Goal: Navigation & Orientation: Find specific page/section

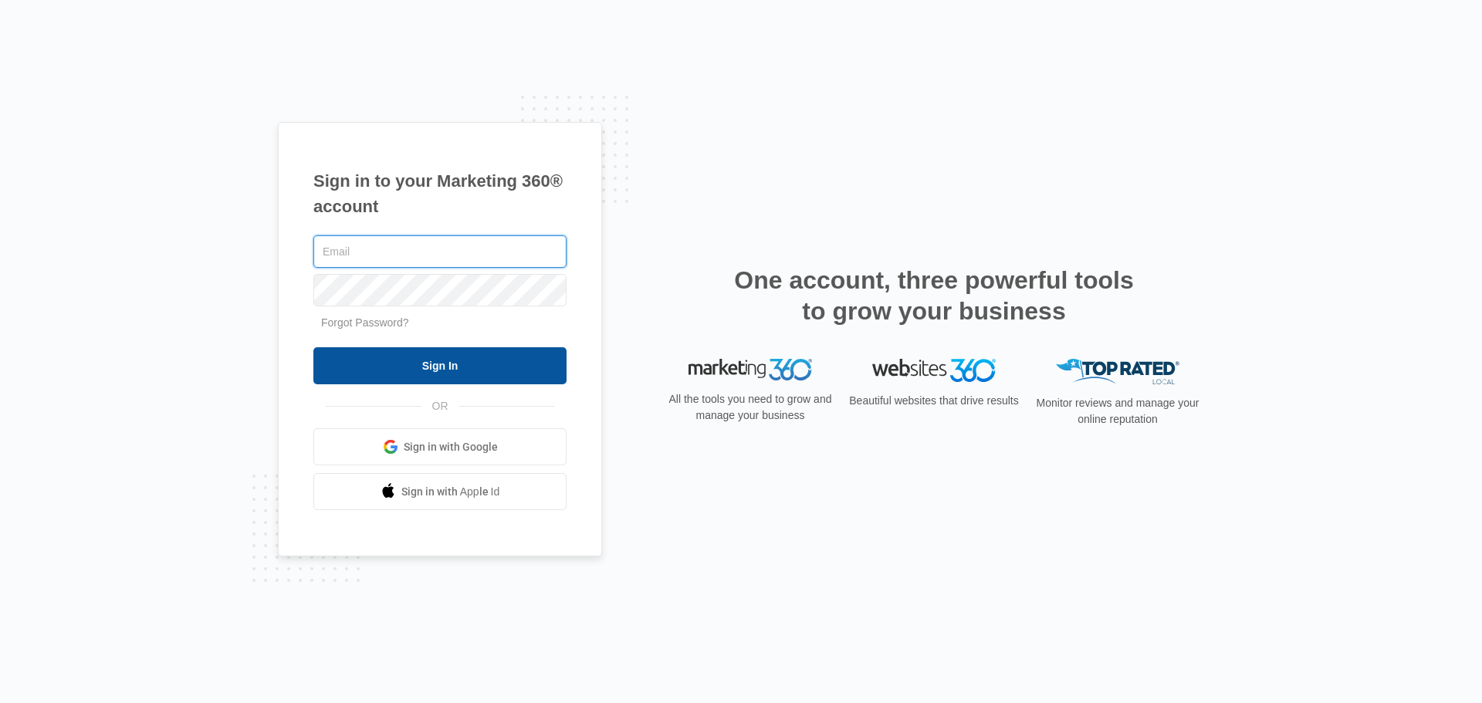
type input "[EMAIL_ADDRESS][DOMAIN_NAME]"
click at [435, 376] on input "Sign In" at bounding box center [439, 365] width 253 height 37
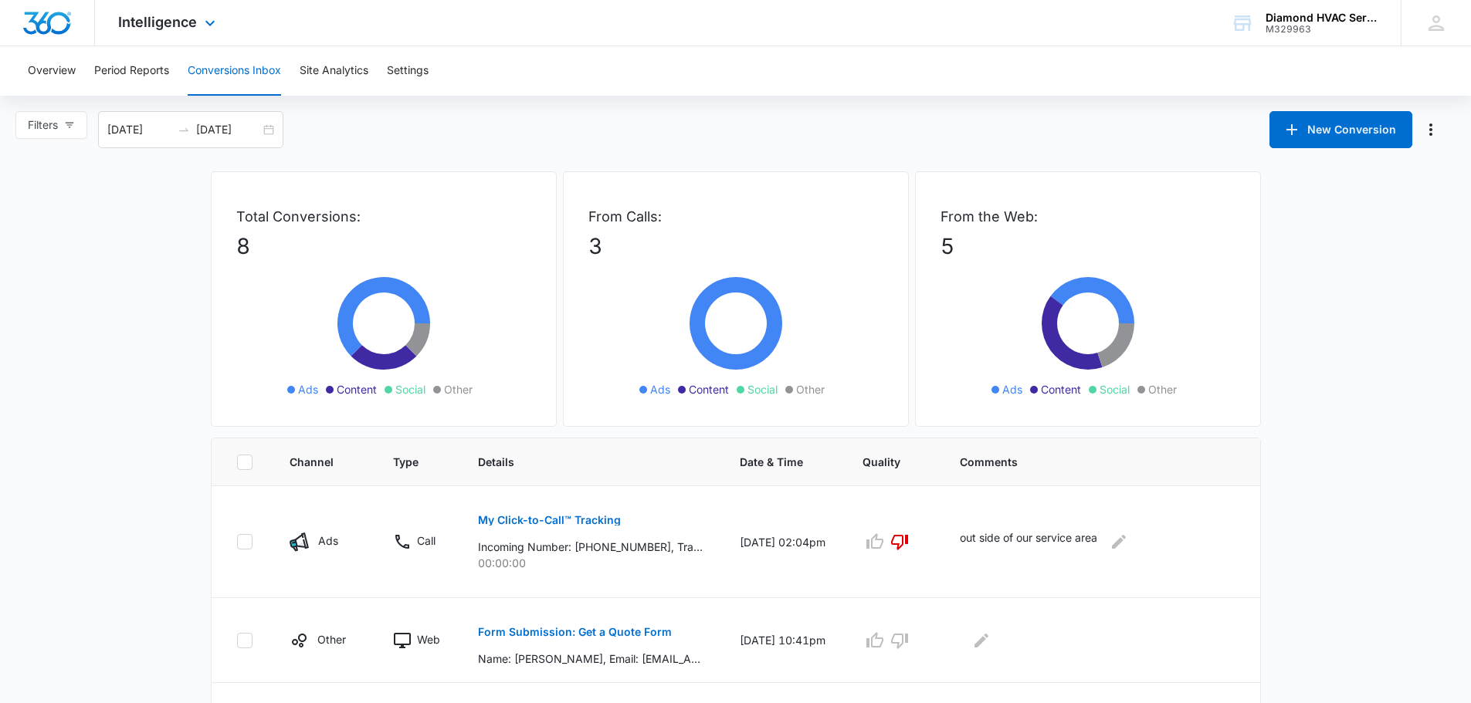
click at [72, 36] on div at bounding box center [47, 23] width 95 height 46
click at [59, 28] on img "Dashboard" at bounding box center [46, 23] width 49 height 23
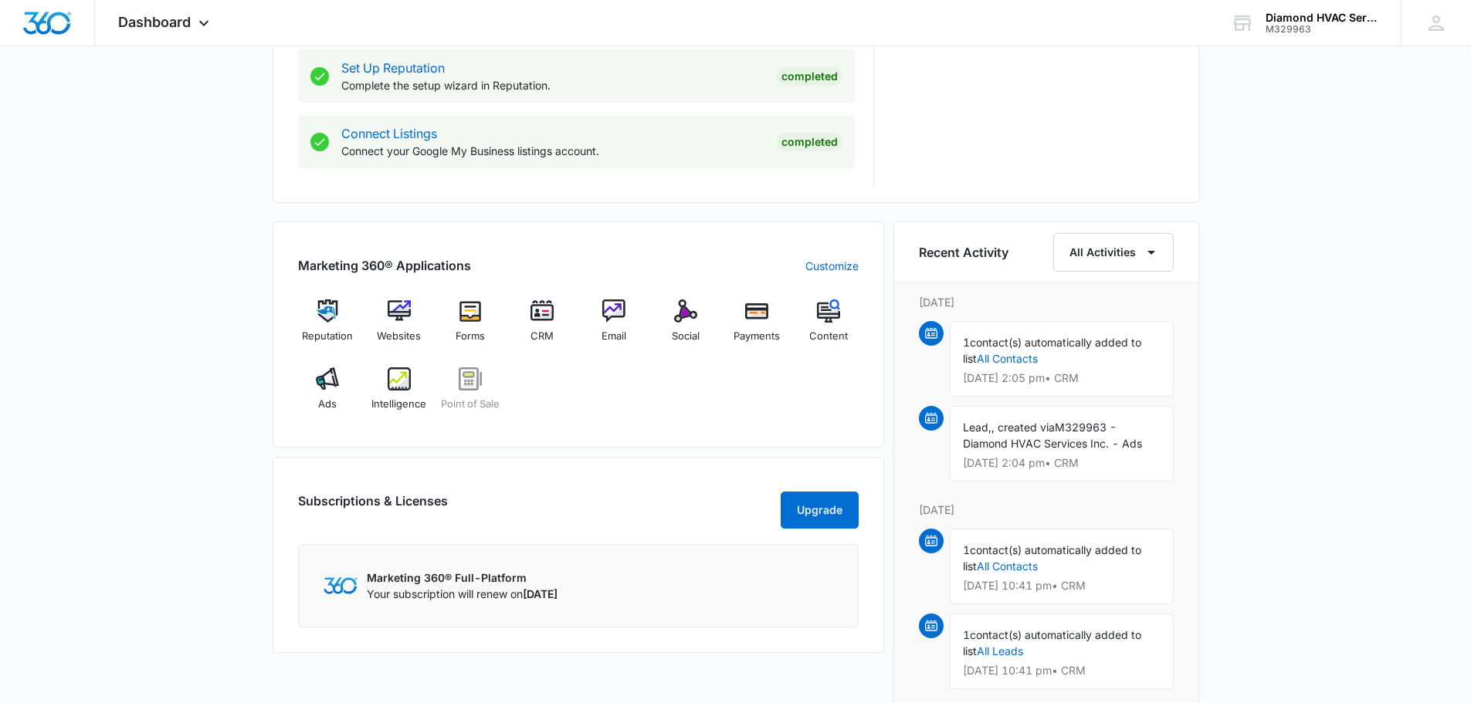
scroll to position [788, 0]
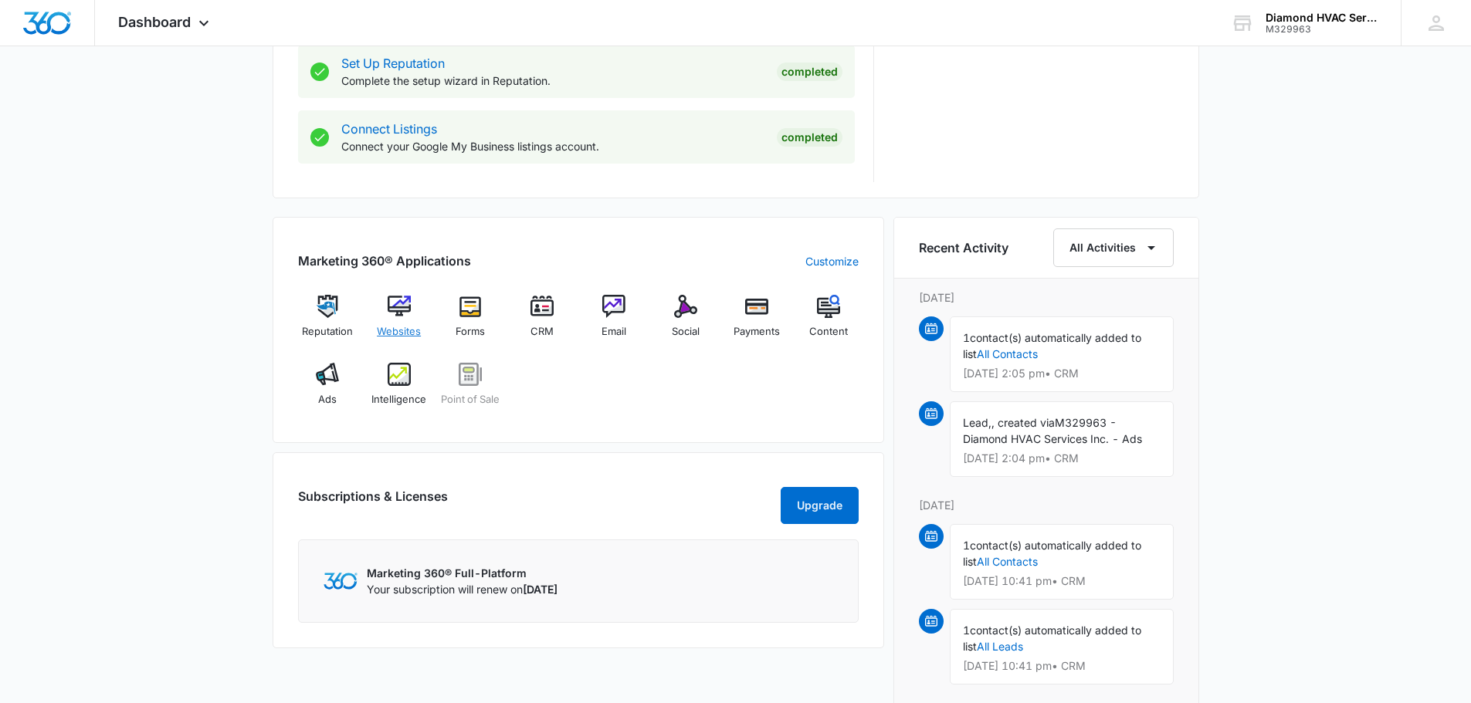
click at [412, 310] on div "Websites" at bounding box center [398, 323] width 59 height 56
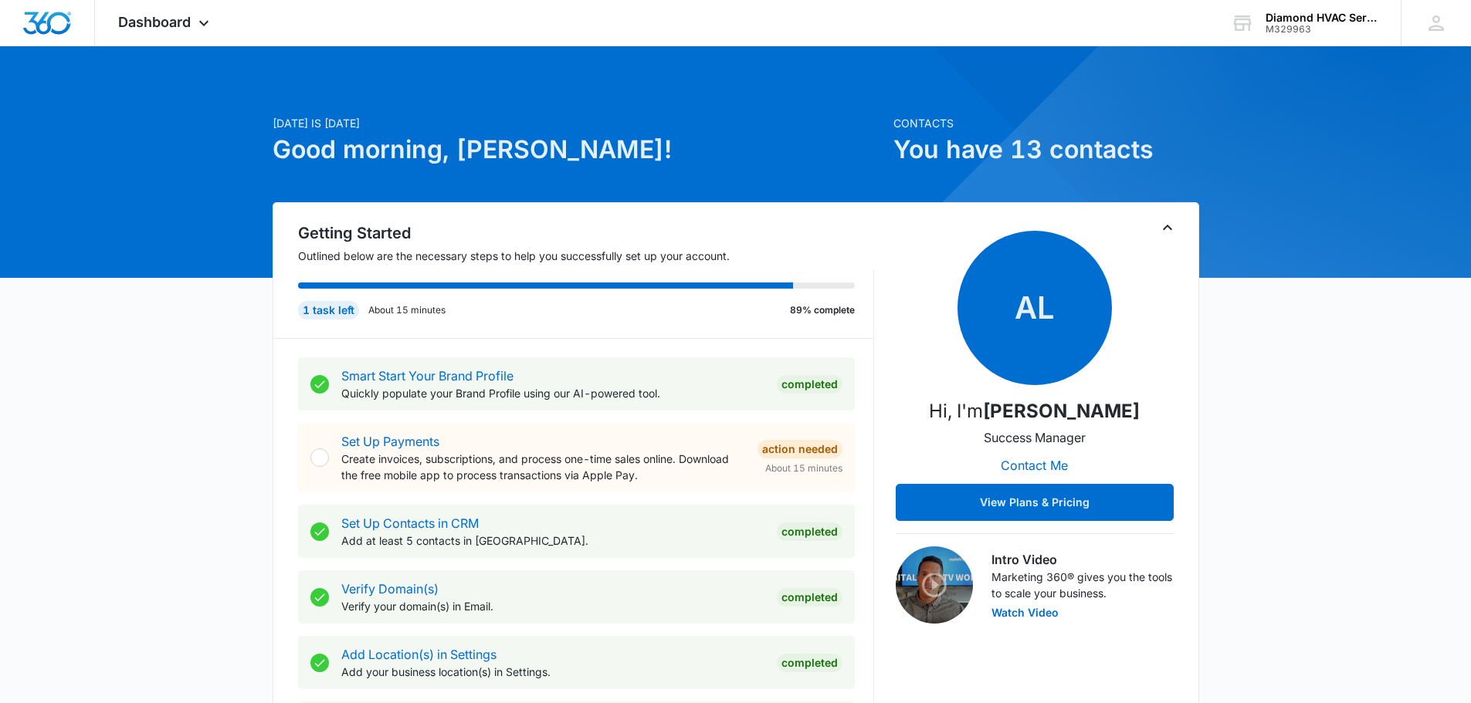
click at [851, 508] on div "Set Up Contacts in CRM Add at least 5 contacts in CRM. Completed" at bounding box center [576, 531] width 557 height 53
